Goal: Task Accomplishment & Management: Complete application form

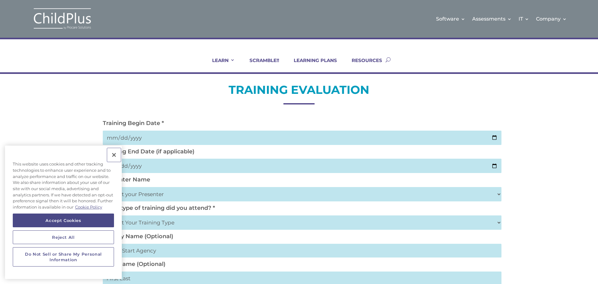
click at [114, 155] on button "Close" at bounding box center [114, 155] width 14 height 14
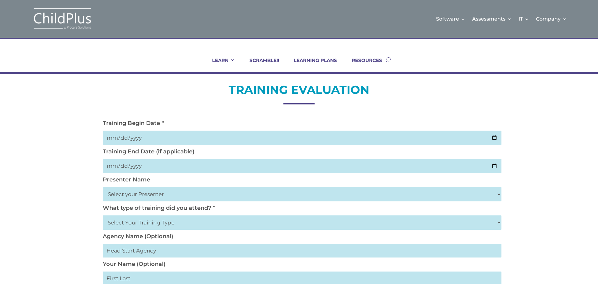
click at [495, 139] on input "date" at bounding box center [302, 138] width 399 height 14
type input "2025-10-02"
click at [494, 169] on input "date" at bounding box center [302, 166] width 399 height 14
type input "2025-10-02"
click at [156, 192] on select "Select your Presenter Aaron Dickerson Amy Corkery Cindy Coats Danielle Hensley …" at bounding box center [302, 194] width 399 height 14
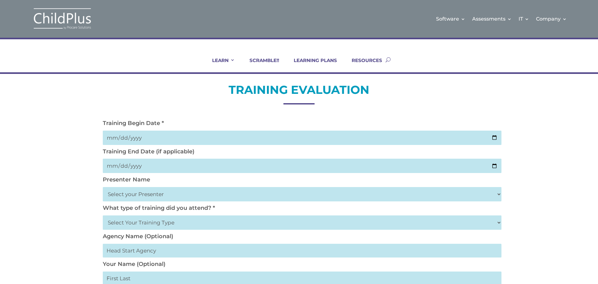
select select "Nickerson, Trecia"
click at [103, 187] on select "Select your Presenter Aaron Dickerson Amy Corkery Cindy Coats Danielle Hensley …" at bounding box center [302, 194] width 399 height 14
click at [179, 220] on select "Select Your Training Type On-site (at your agency) Virtual Visit Live Group Web…" at bounding box center [302, 222] width 399 height 14
select select "Virtual Visit"
click at [103, 215] on select "Select Your Training Type On-site (at your agency) Virtual Visit Live Group Web…" at bounding box center [302, 222] width 399 height 14
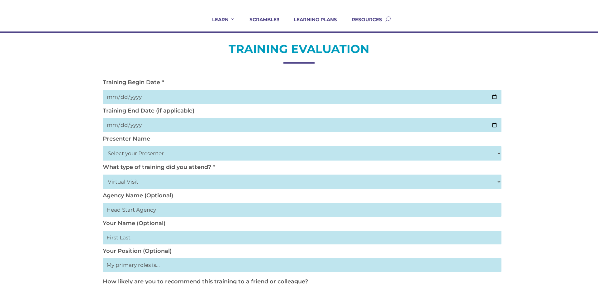
scroll to position [75, 0]
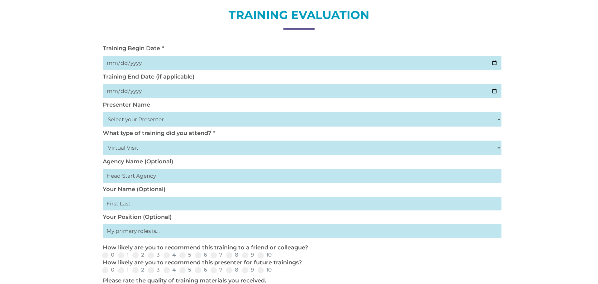
click at [155, 200] on input "text" at bounding box center [302, 204] width 399 height 14
type input "Florence Paredes"
click at [174, 230] on input "text" at bounding box center [302, 231] width 399 height 14
click at [160, 230] on input "text" at bounding box center [302, 231] width 399 height 14
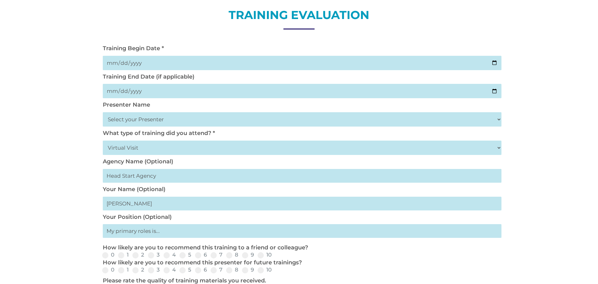
click at [160, 230] on input "text" at bounding box center [302, 231] width 399 height 14
click at [159, 231] on input "text" at bounding box center [302, 231] width 399 height 14
click at [108, 230] on input "text" at bounding box center [302, 231] width 399 height 14
type input "TA III"
click at [229, 256] on span at bounding box center [229, 255] width 6 height 6
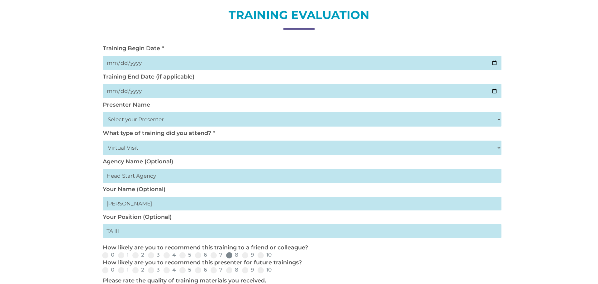
click at [242, 256] on input "8" at bounding box center [244, 257] width 4 height 4
radio input "true"
click at [229, 269] on span at bounding box center [229, 270] width 6 height 6
click at [242, 270] on input "8" at bounding box center [244, 272] width 4 height 4
radio input "true"
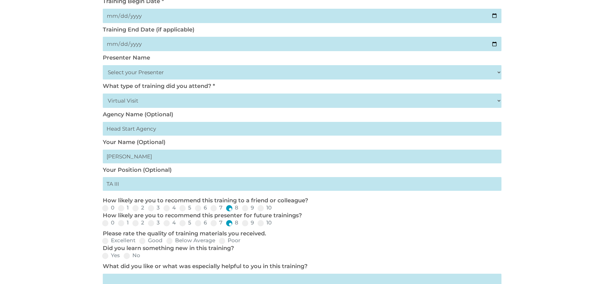
scroll to position [125, 0]
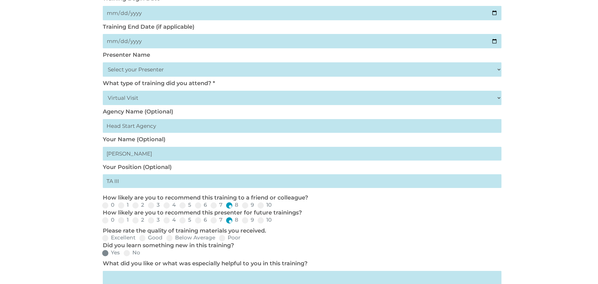
click at [107, 254] on span at bounding box center [105, 253] width 6 height 6
click at [123, 254] on input "Yes" at bounding box center [125, 255] width 4 height 4
radio input "true"
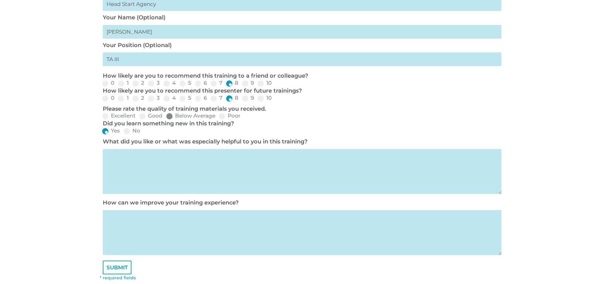
scroll to position [249, 0]
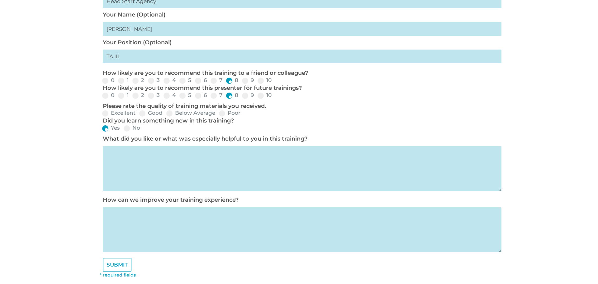
click at [119, 152] on textarea at bounding box center [302, 168] width 399 height 45
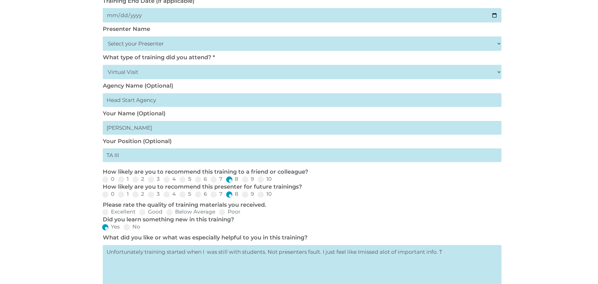
scroll to position [150, 0]
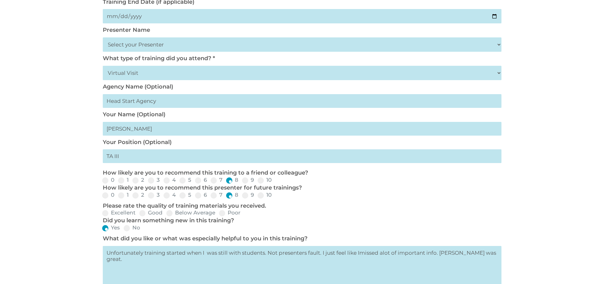
click at [304, 251] on textarea "Unfortunately training started when I was still with students. Not presenters f…" at bounding box center [302, 268] width 399 height 45
click at [362, 252] on textarea "Unfortunately training started when I was still with students. Not presenter's …" at bounding box center [302, 268] width 399 height 45
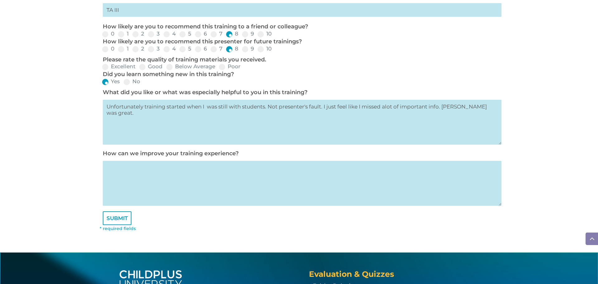
scroll to position [299, 0]
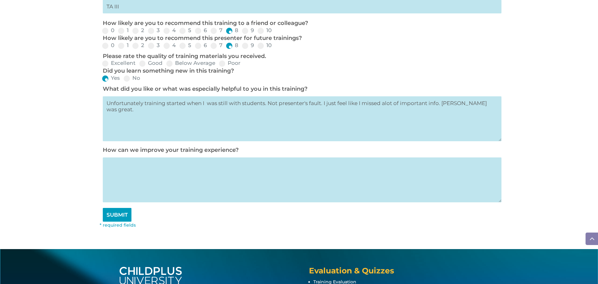
type textarea "Unfortunately training started when I was still with students. Not presenter's …"
click at [120, 218] on input "SUBMIT" at bounding box center [117, 215] width 29 height 14
